Goal: Task Accomplishment & Management: Use online tool/utility

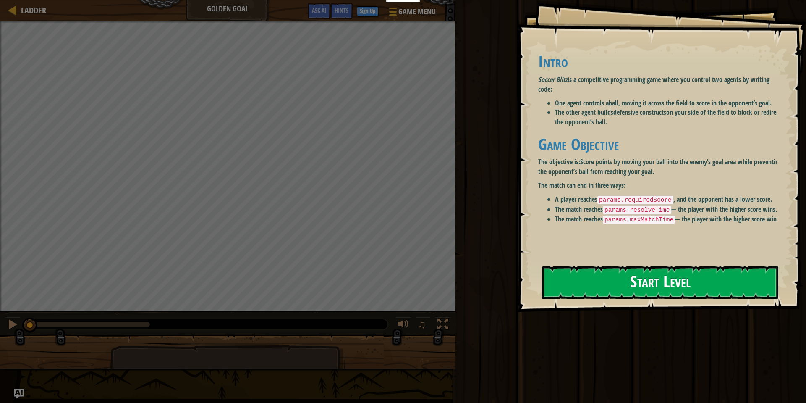
click at [620, 266] on button "Start Level" at bounding box center [660, 282] width 236 height 33
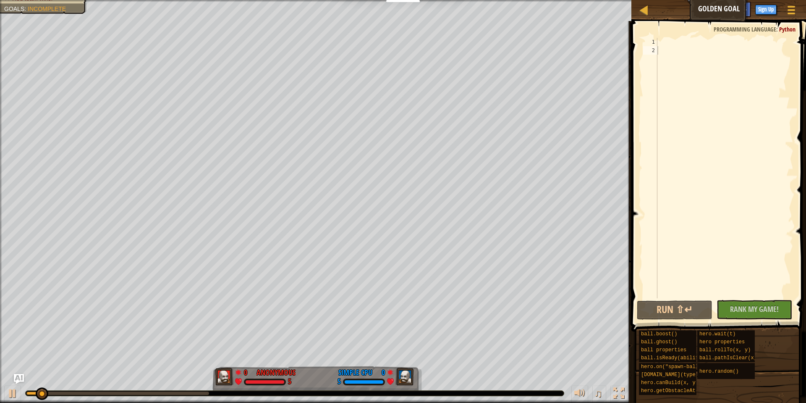
click at [672, 36] on span at bounding box center [719, 164] width 181 height 335
click at [673, 38] on div at bounding box center [725, 176] width 138 height 277
paste textarea "[DOMAIN_NAME]("rock", 55, 115)"
type textarea "[DOMAIN_NAME]("rock", 55, 115)"
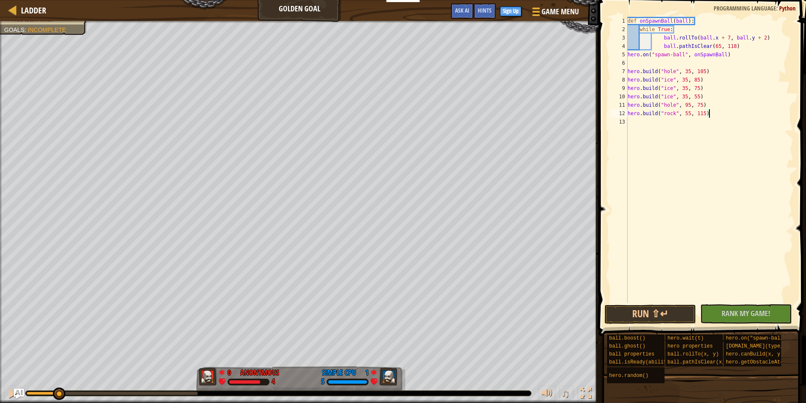
click at [654, 289] on div "def onSpawnBall ( ball ) : while True : ball . rollTo ( ball . x + 7 , ball . y…" at bounding box center [710, 168] width 168 height 302
click at [654, 299] on div "def onSpawnBall ( ball ) : while True : ball . rollTo ( ball . x + 7 , ball . y…" at bounding box center [710, 168] width 168 height 302
click at [654, 310] on button "Run ⇧↵" at bounding box center [651, 314] width 92 height 19
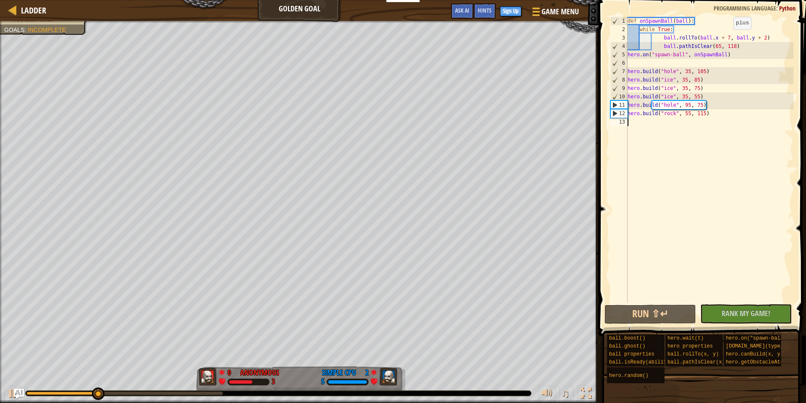
click at [730, 38] on div "def onSpawnBall ( ball ) : while True : ball . rollTo ( ball . x + 7 , ball . y…" at bounding box center [710, 168] width 168 height 302
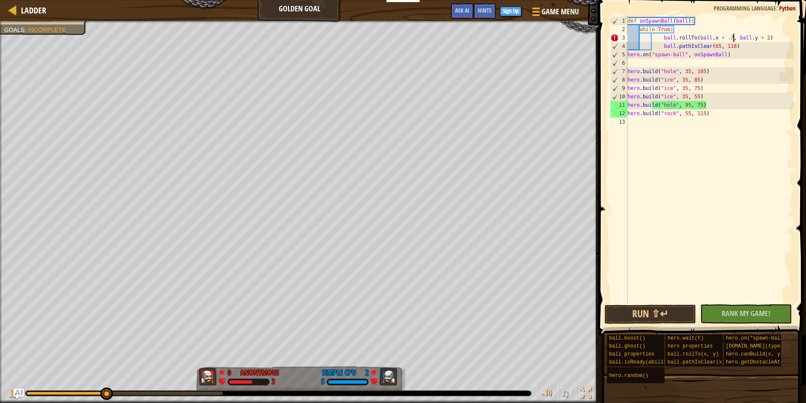
scroll to position [4, 9]
click at [681, 311] on button "Run ⇧↵" at bounding box center [651, 314] width 92 height 19
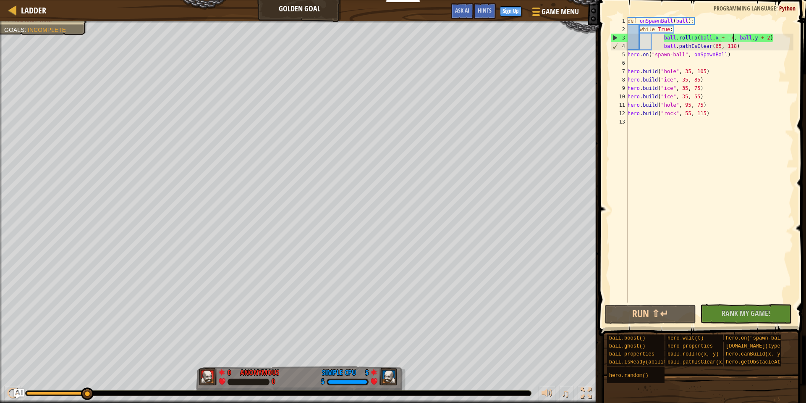
type textarea "ball.rollTo(ball.x + , ball.y + 2)"
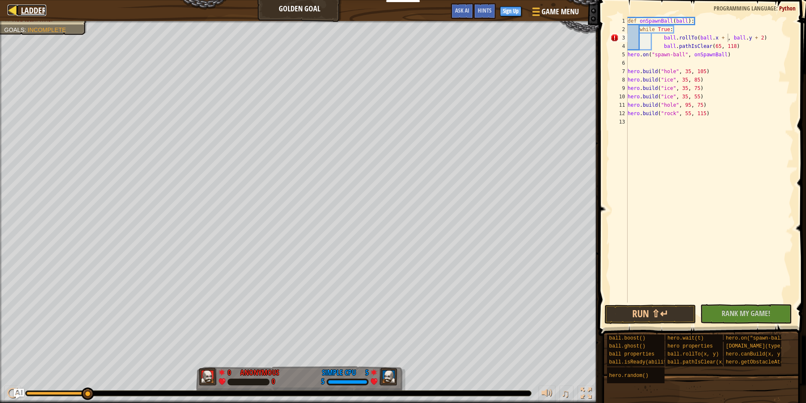
click at [13, 10] on div at bounding box center [13, 10] width 11 height 11
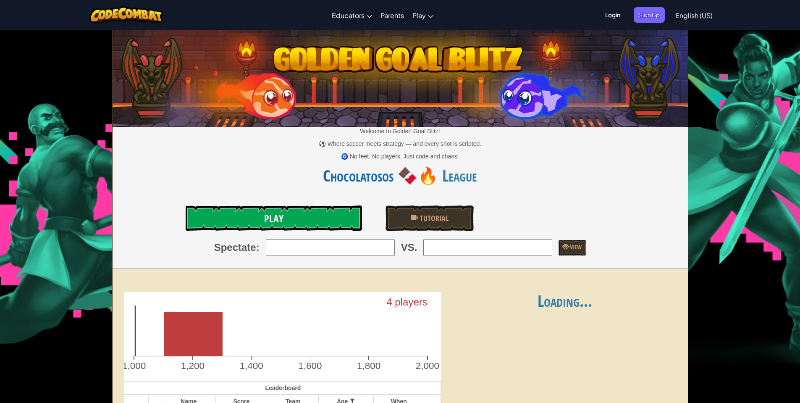
click at [297, 229] on link "Play" at bounding box center [274, 217] width 176 height 25
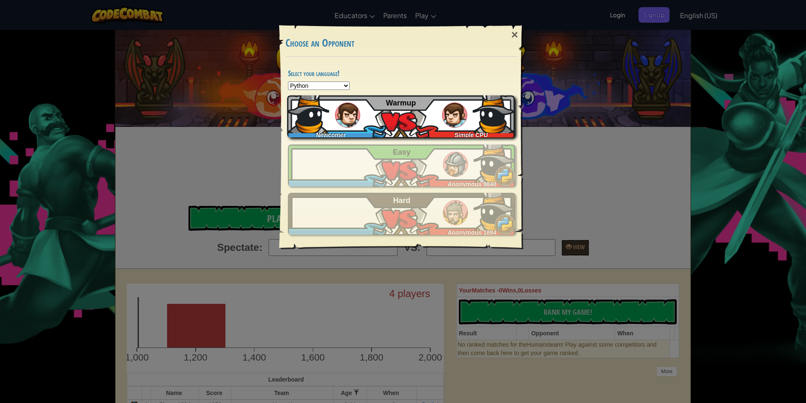
click at [446, 115] on img at bounding box center [454, 114] width 25 height 25
